Goal: Check status: Check status

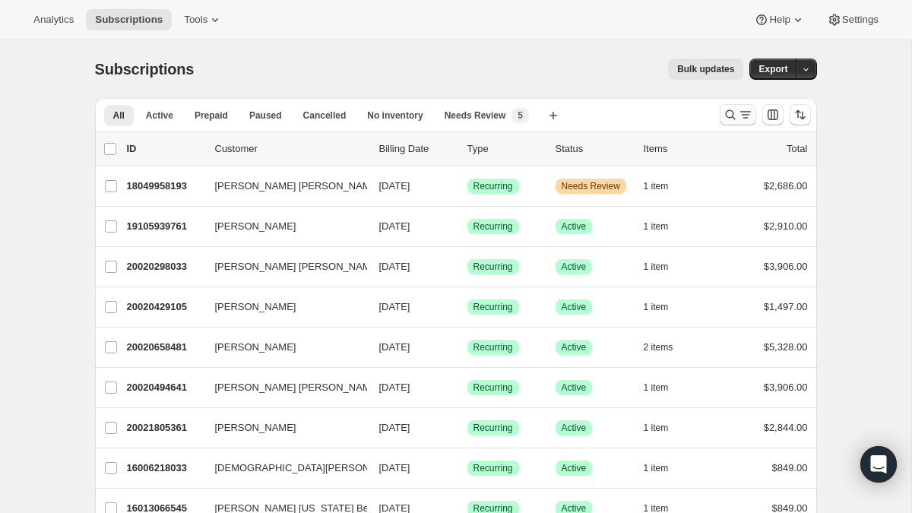
click at [733, 116] on icon "Search and filter results" at bounding box center [730, 114] width 15 height 15
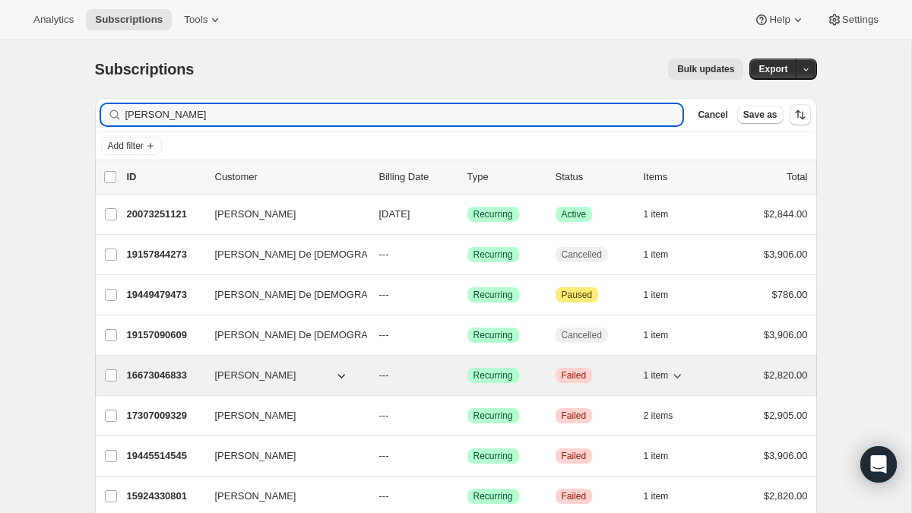
type input "[PERSON_NAME]"
click at [188, 381] on p "16673046833" at bounding box center [165, 375] width 76 height 15
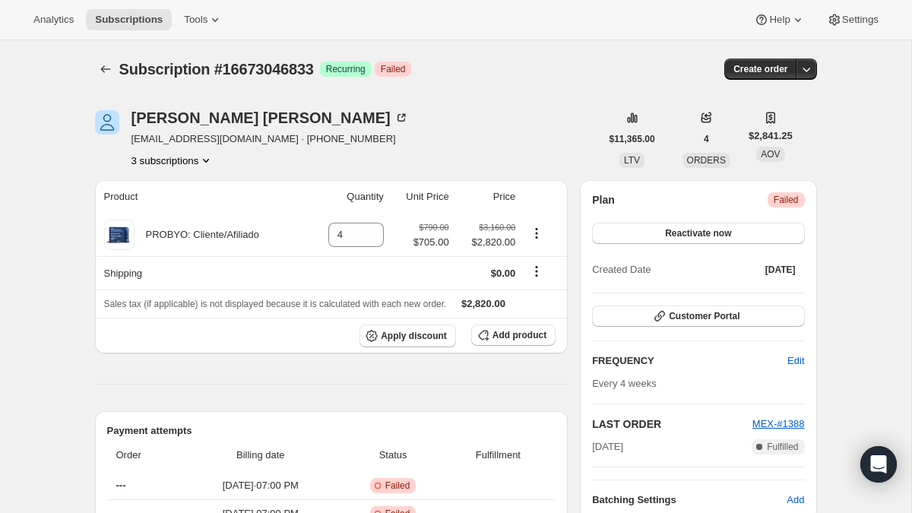
click at [185, 151] on div "[PERSON_NAME] [EMAIL_ADDRESS][DOMAIN_NAME] · [PHONE_NUMBER] 3 subscriptions" at bounding box center [269, 139] width 277 height 58
click at [186, 160] on button "3 subscriptions" at bounding box center [172, 160] width 83 height 15
click at [159, 196] on span "15924330801" at bounding box center [171, 189] width 106 height 15
click at [183, 162] on button "3 subscriptions" at bounding box center [172, 160] width 83 height 15
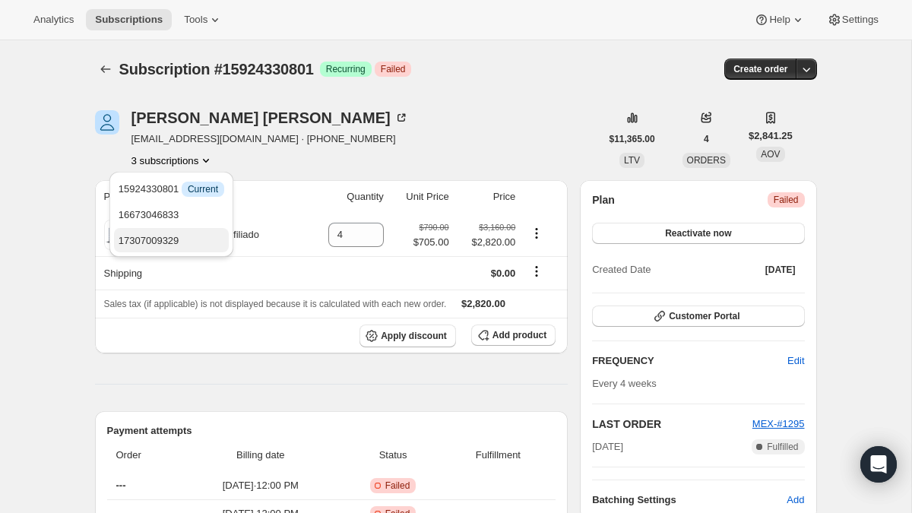
click at [177, 245] on span "17307009329" at bounding box center [149, 240] width 61 height 11
